Goal: Information Seeking & Learning: Learn about a topic

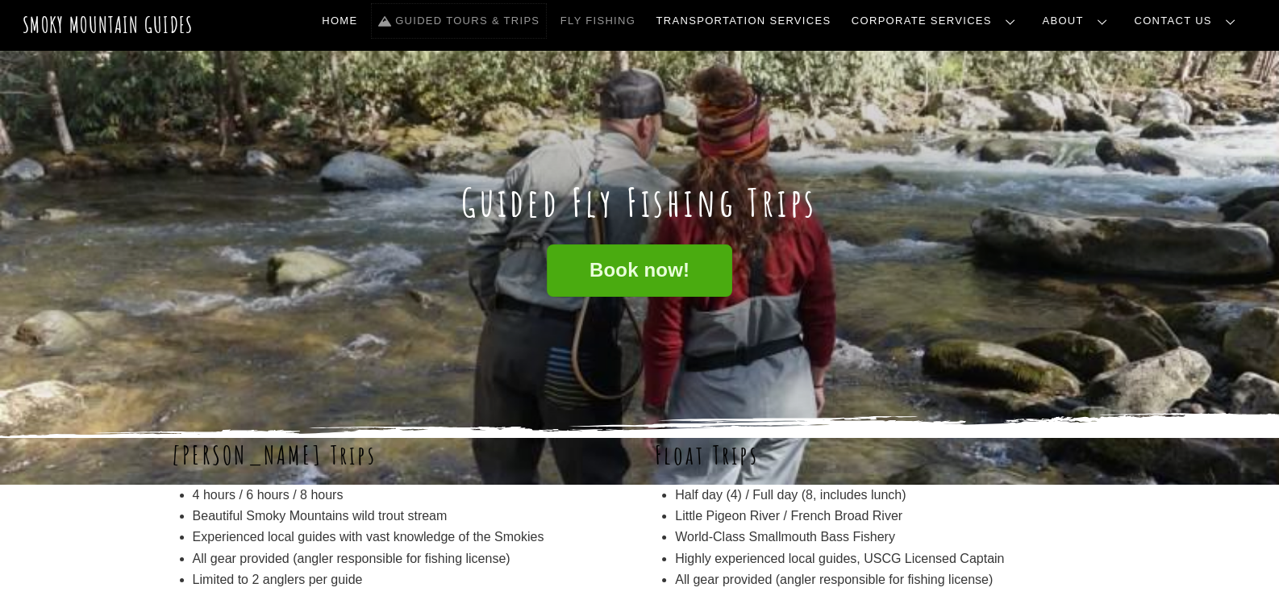
click at [452, 17] on link "Guided Tours & Trips" at bounding box center [459, 21] width 174 height 34
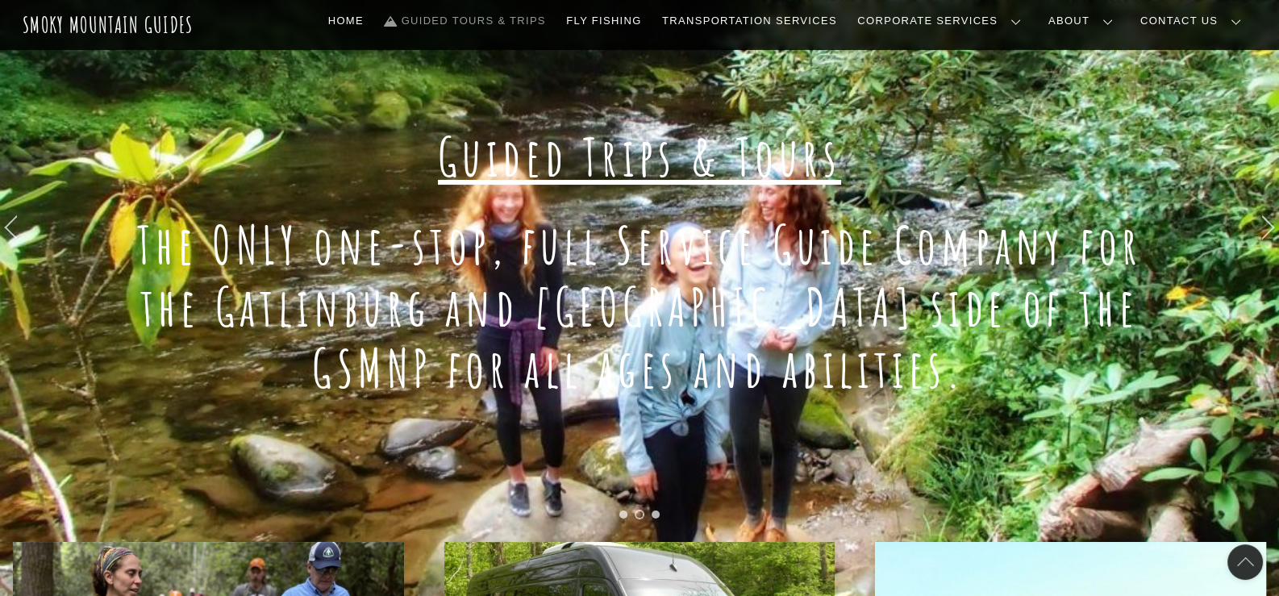
scroll to position [161, 0]
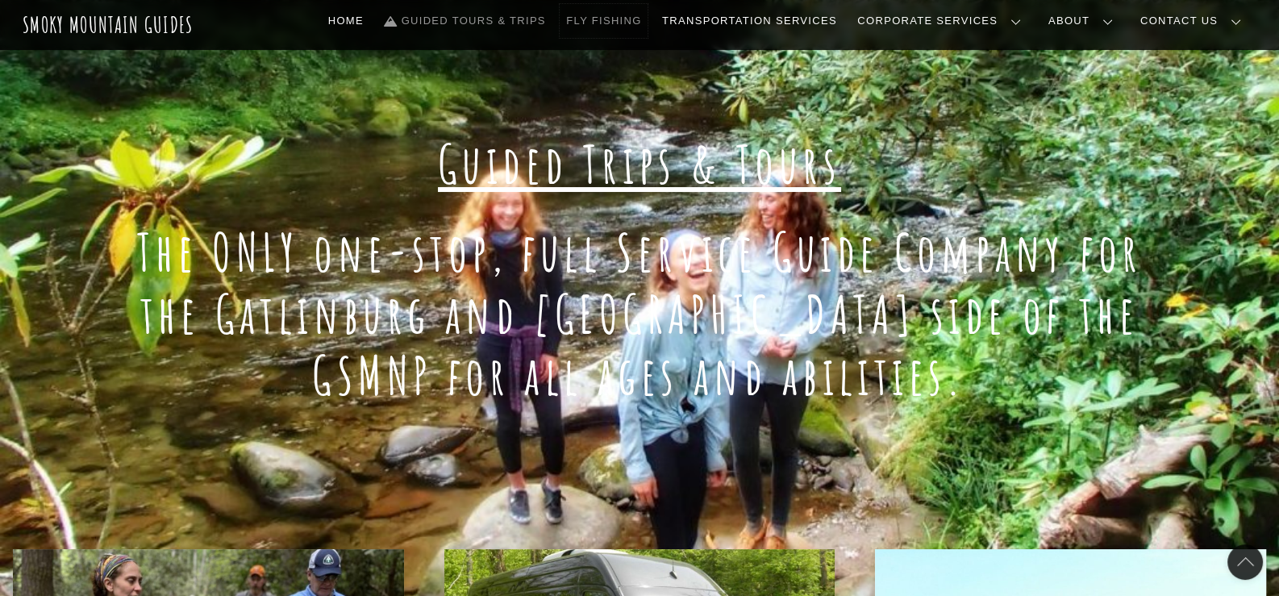
click at [607, 19] on link "Fly Fishing" at bounding box center [604, 21] width 88 height 34
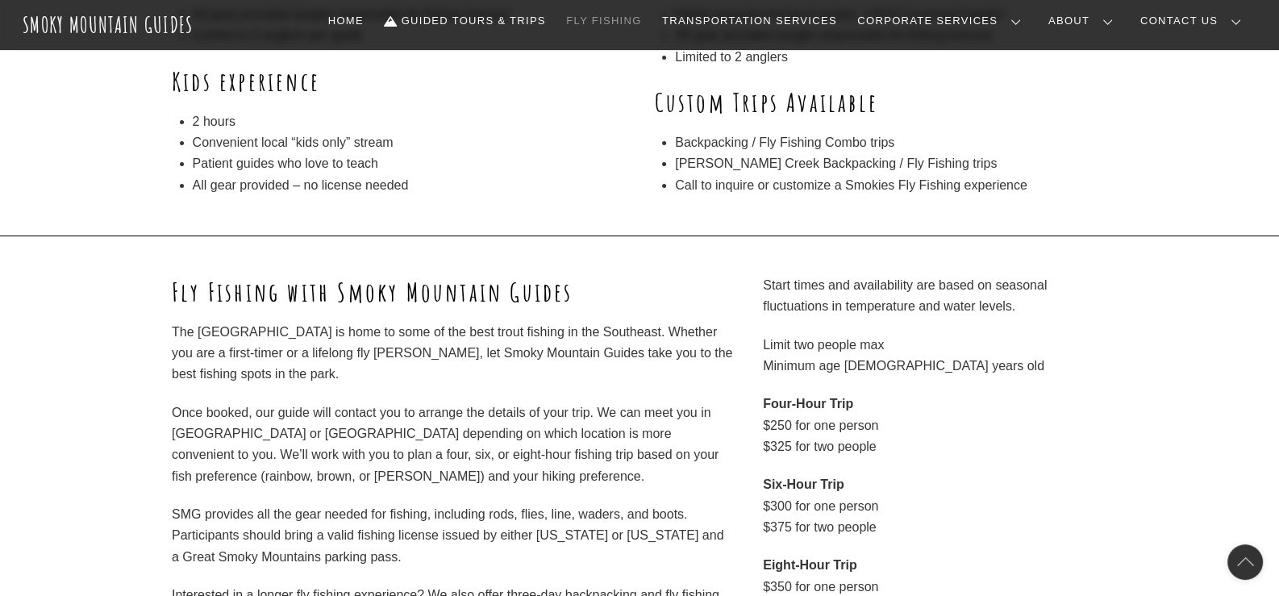
scroll to position [565, 0]
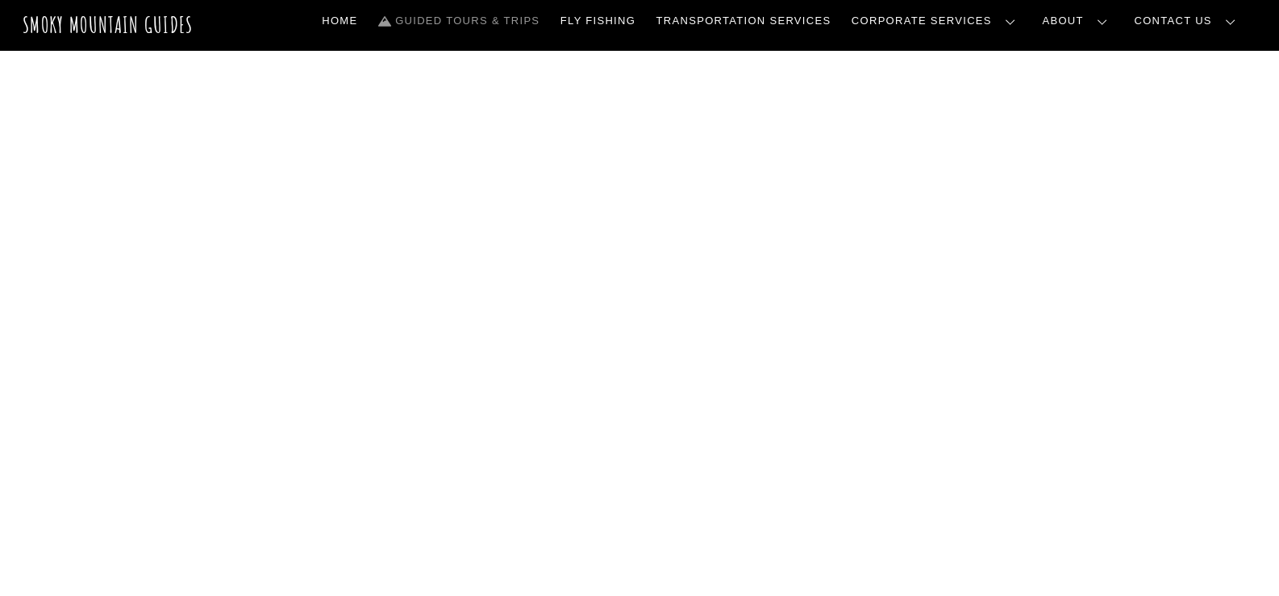
scroll to position [161, 0]
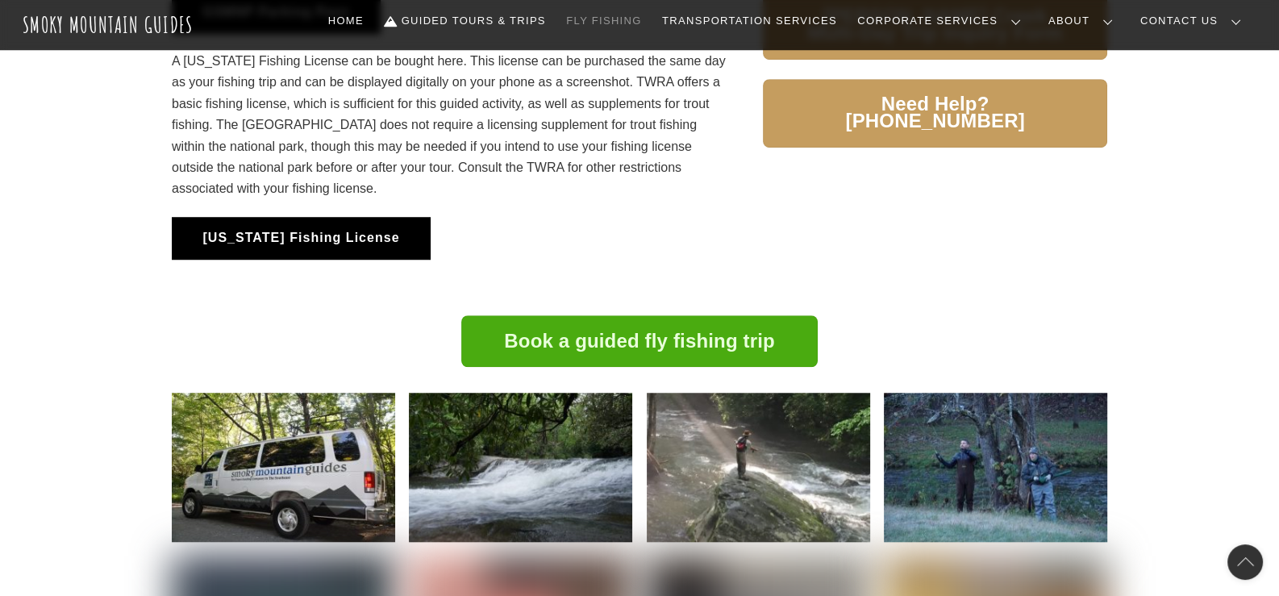
scroll to position [1532, 0]
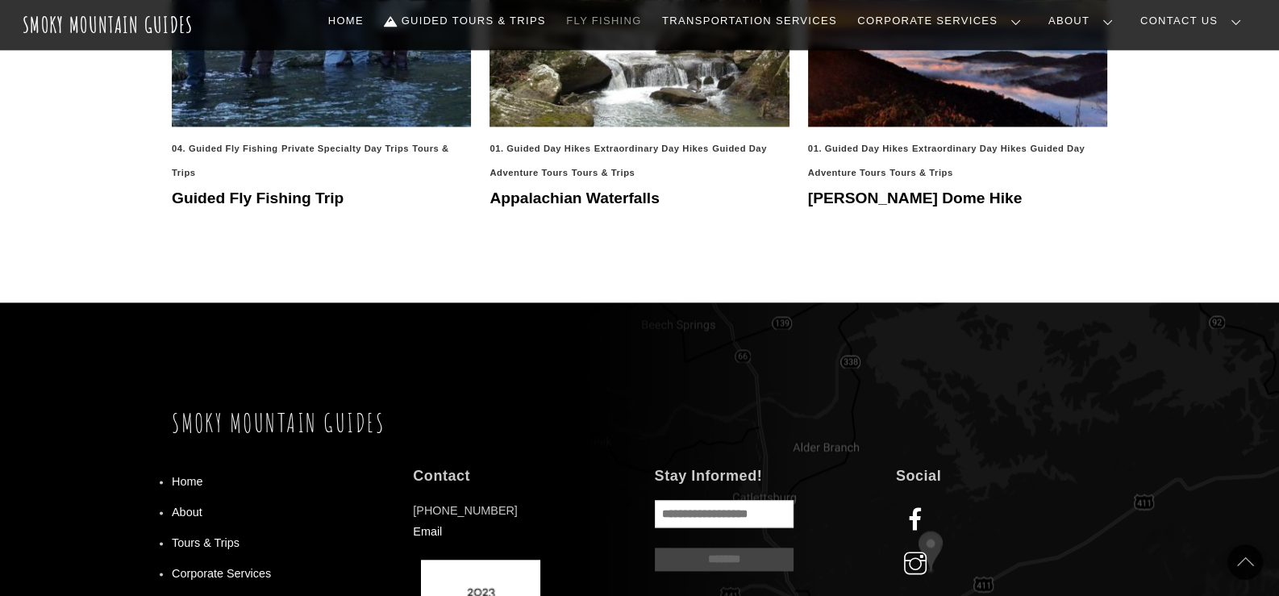
scroll to position [2742, 0]
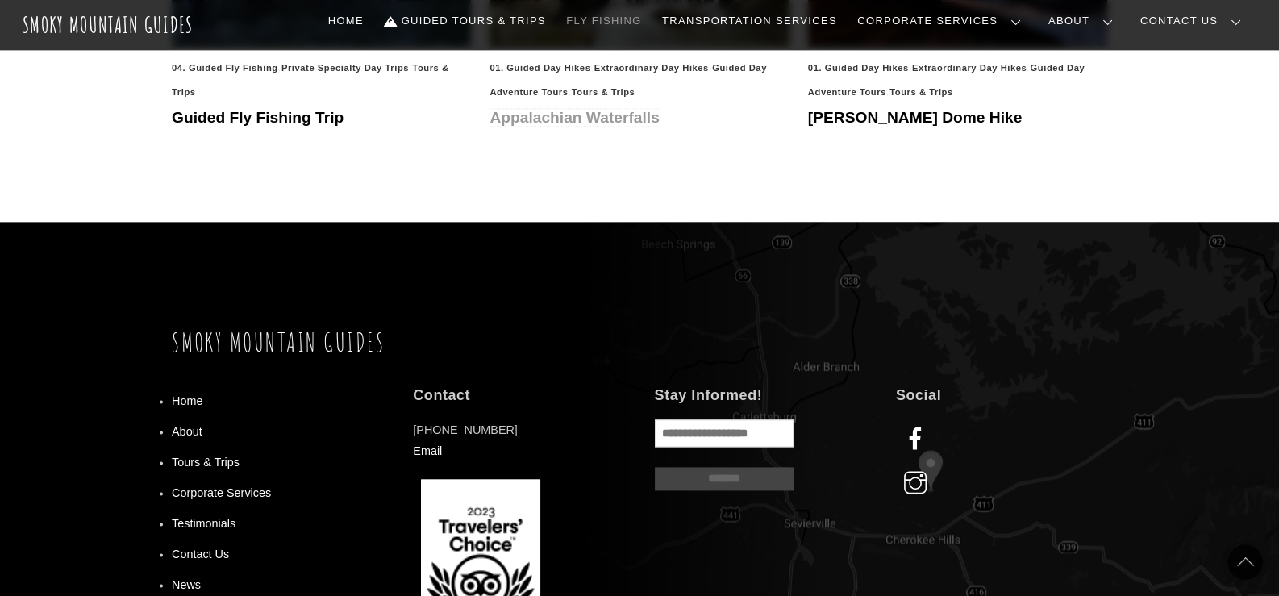
click at [601, 126] on link "Appalachian Waterfalls" at bounding box center [574, 117] width 169 height 17
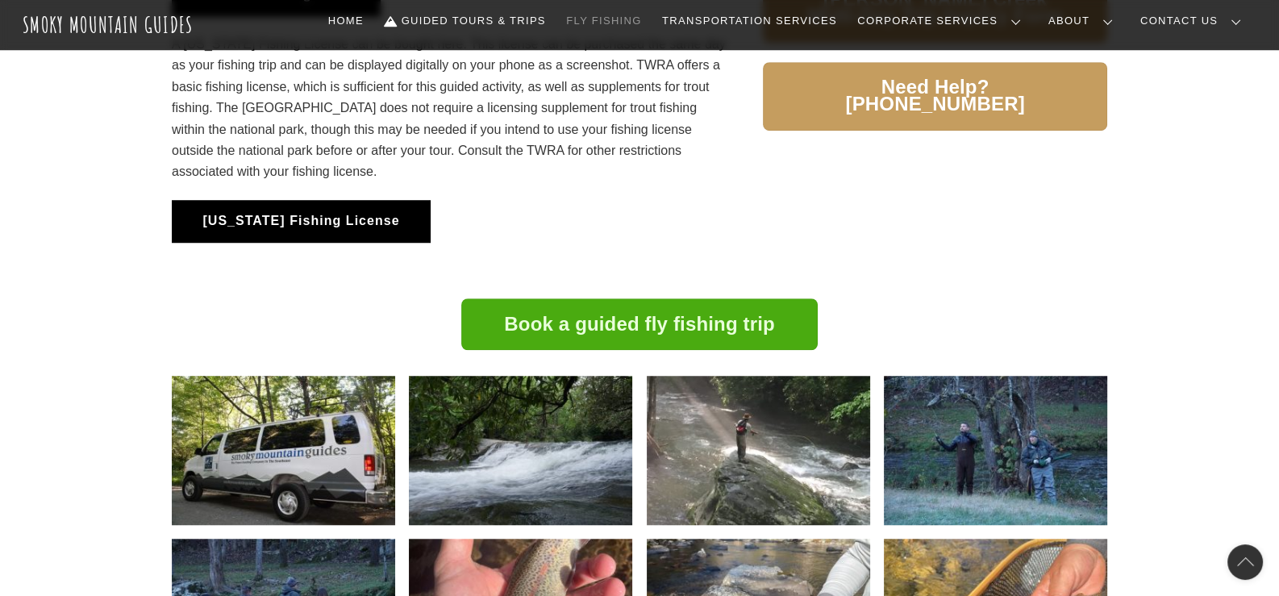
scroll to position [1532, 0]
